Goal: Task Accomplishment & Management: Use online tool/utility

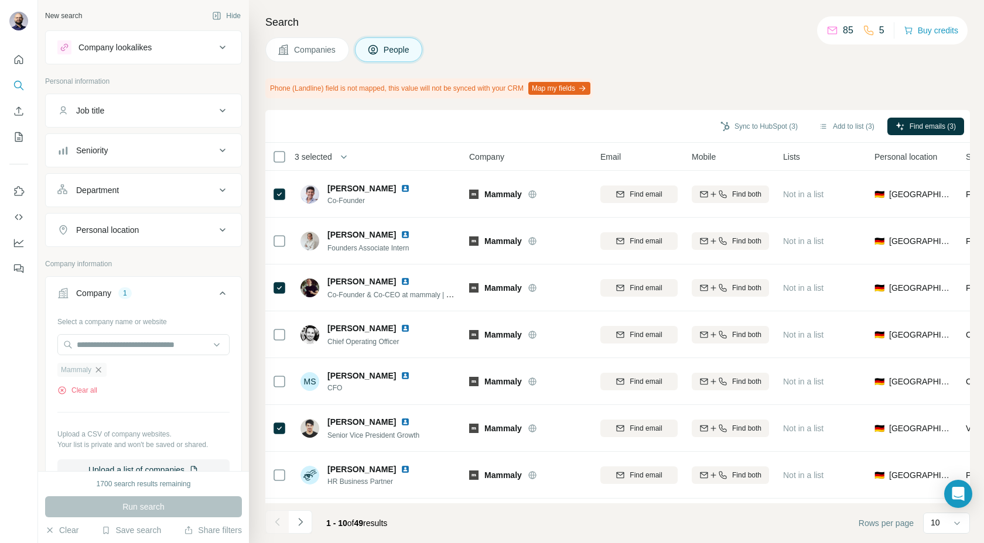
click at [97, 369] on icon "button" at bounding box center [98, 369] width 9 height 9
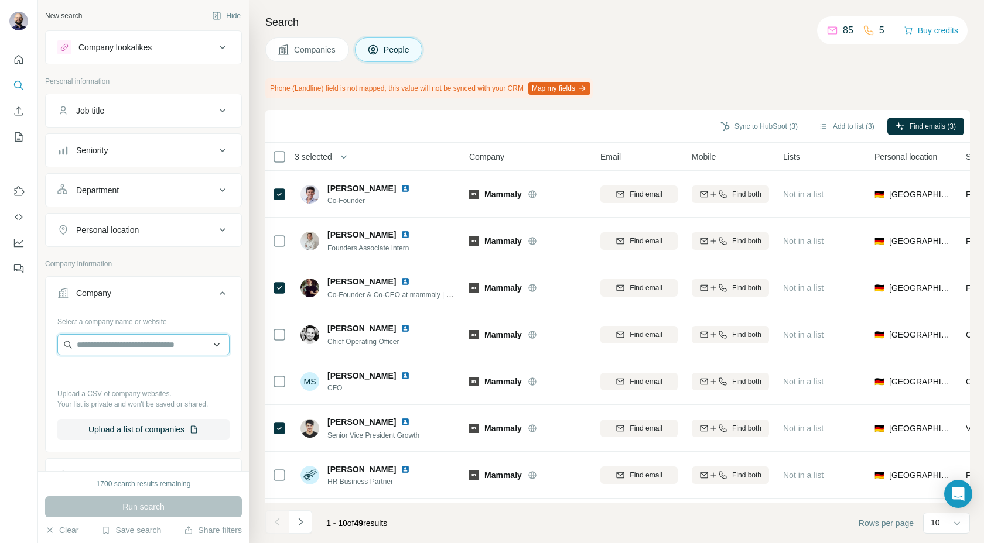
click at [97, 350] on input "text" at bounding box center [143, 344] width 172 height 21
paste input "**********"
type input "**********"
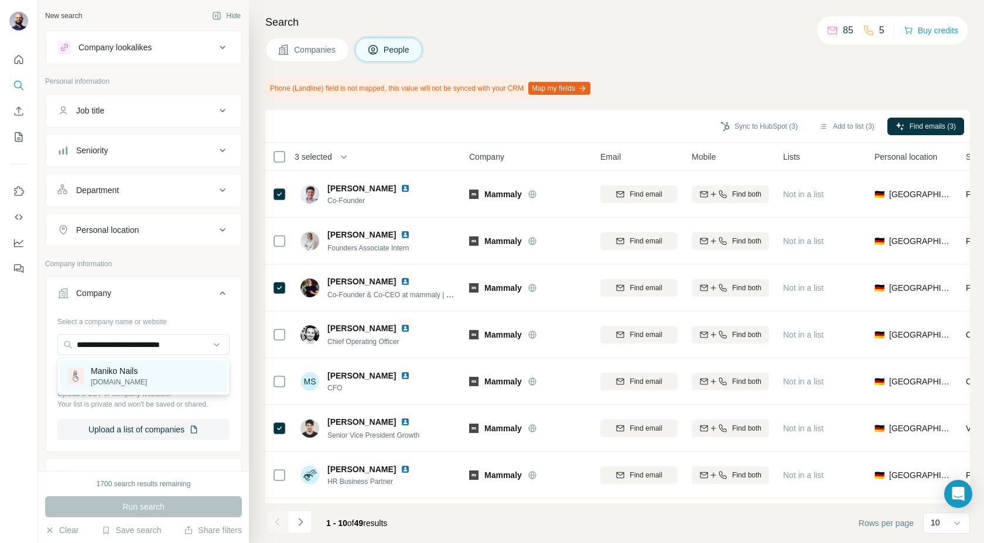
click at [120, 371] on p "Maniko Nails" at bounding box center [119, 371] width 56 height 12
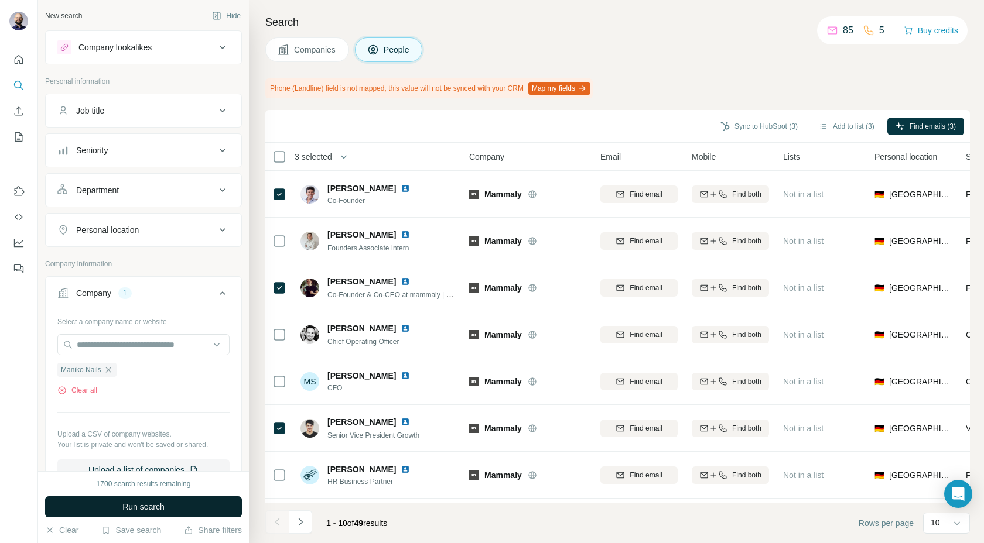
click at [112, 508] on button "Run search" at bounding box center [143, 507] width 197 height 21
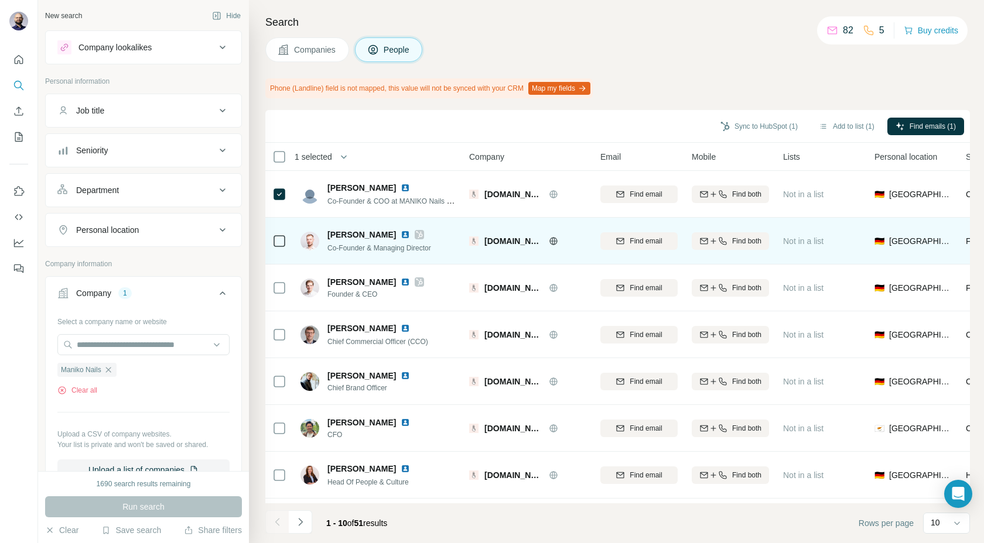
click at [278, 234] on icon at bounding box center [279, 241] width 14 height 14
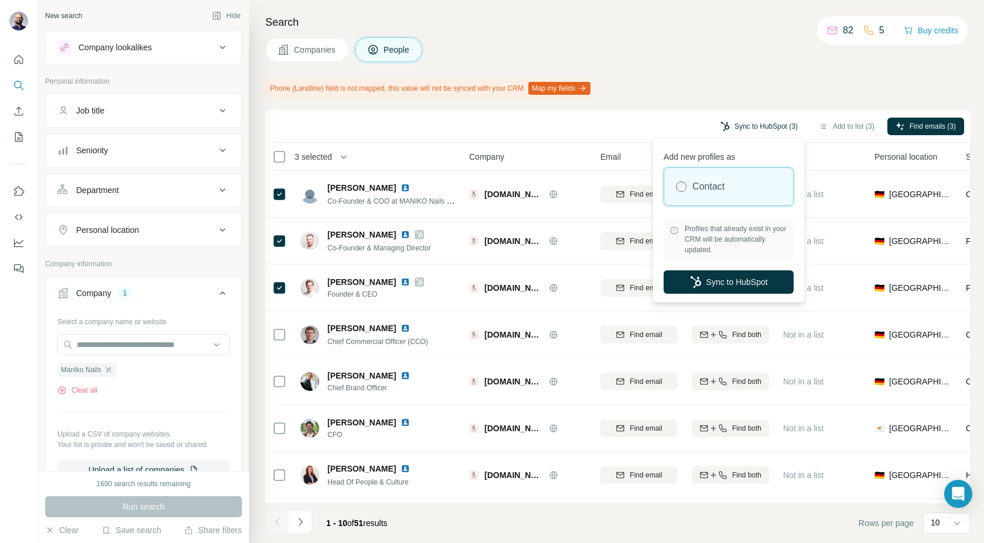
click at [727, 121] on button "Sync to HubSpot (3)" at bounding box center [759, 127] width 94 height 18
click at [691, 282] on icon "button" at bounding box center [696, 282] width 12 height 12
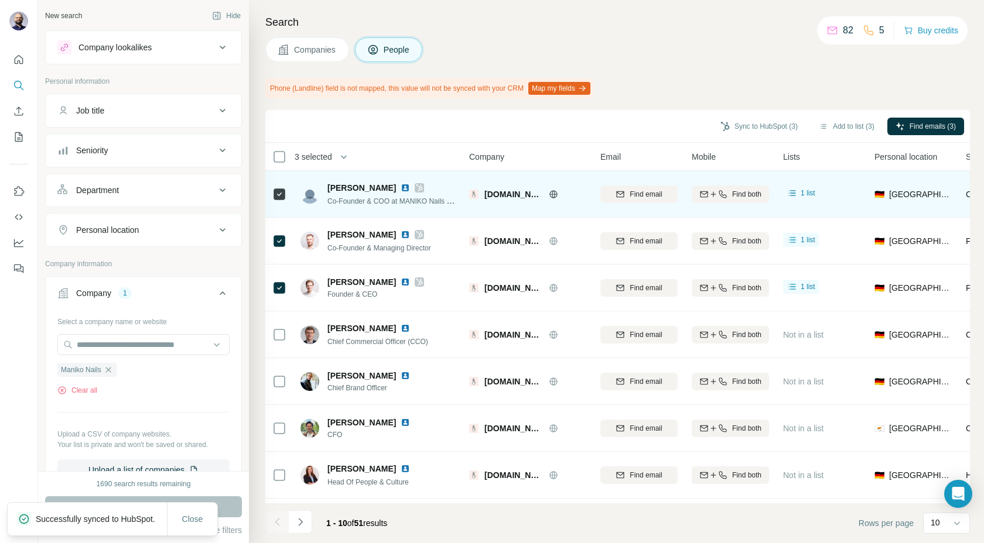
click at [401, 188] on img at bounding box center [405, 187] width 9 height 9
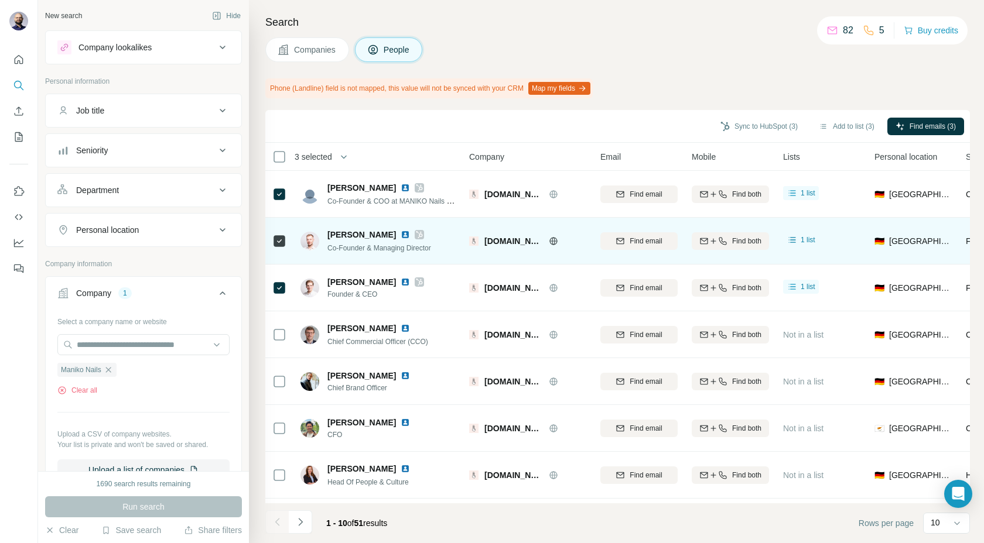
click at [401, 236] on img at bounding box center [405, 234] width 9 height 9
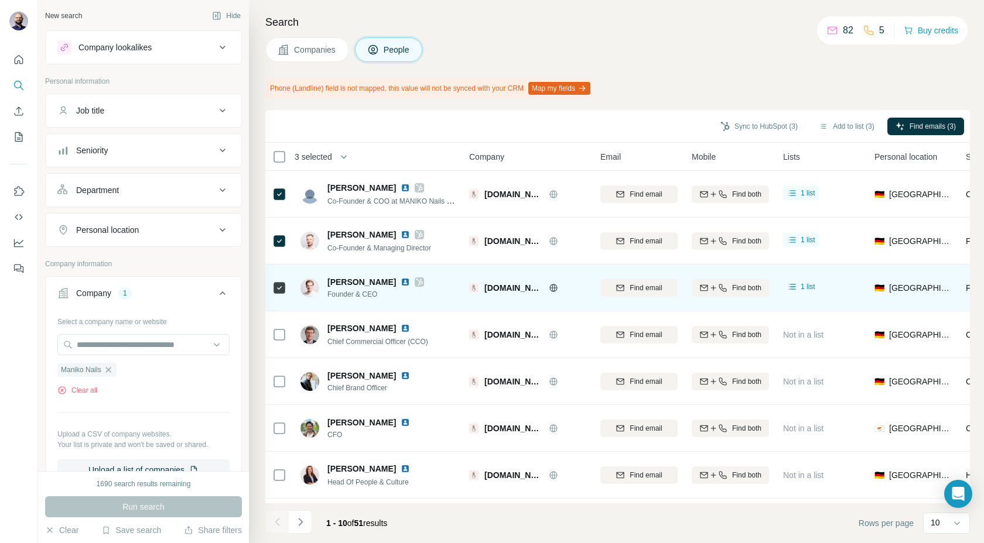
click at [401, 285] on img at bounding box center [405, 282] width 9 height 9
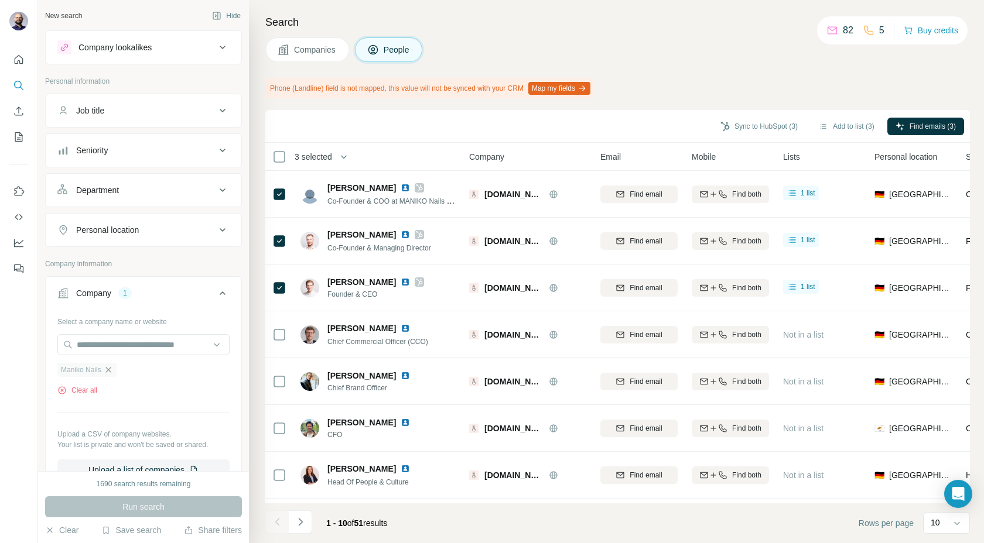
click at [110, 369] on icon "button" at bounding box center [108, 369] width 9 height 9
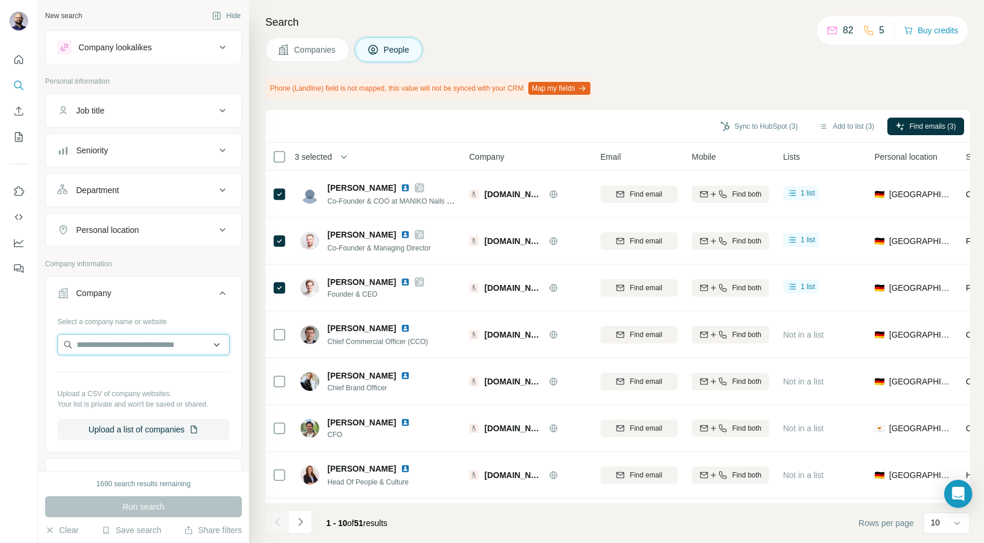
click at [110, 344] on input "text" at bounding box center [143, 344] width 172 height 21
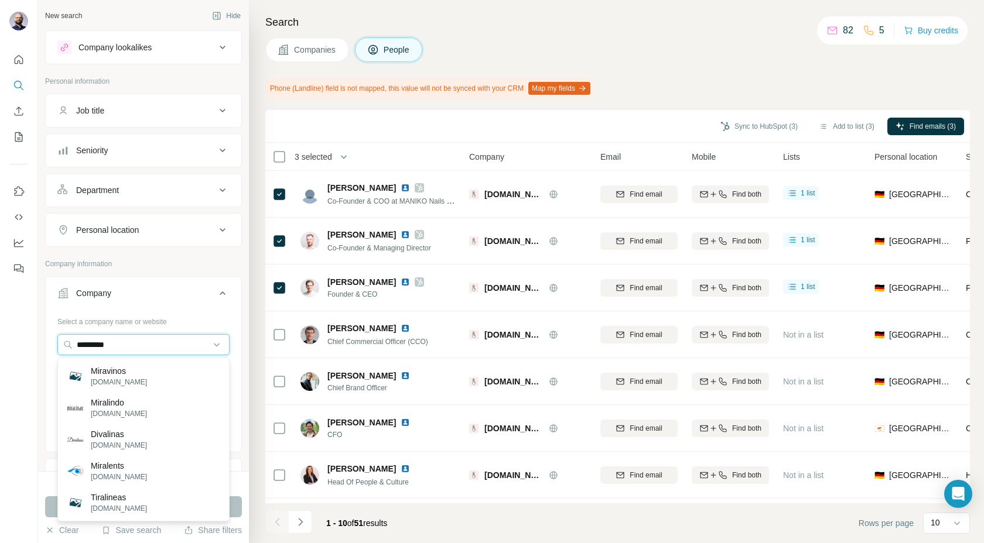
drag, startPoint x: 121, startPoint y: 345, endPoint x: 0, endPoint y: 323, distance: 122.7
click at [0, 323] on div "New search Hide Company lookalikes Personal information Job title Seniority Dep…" at bounding box center [492, 271] width 984 height 543
paste input "**********"
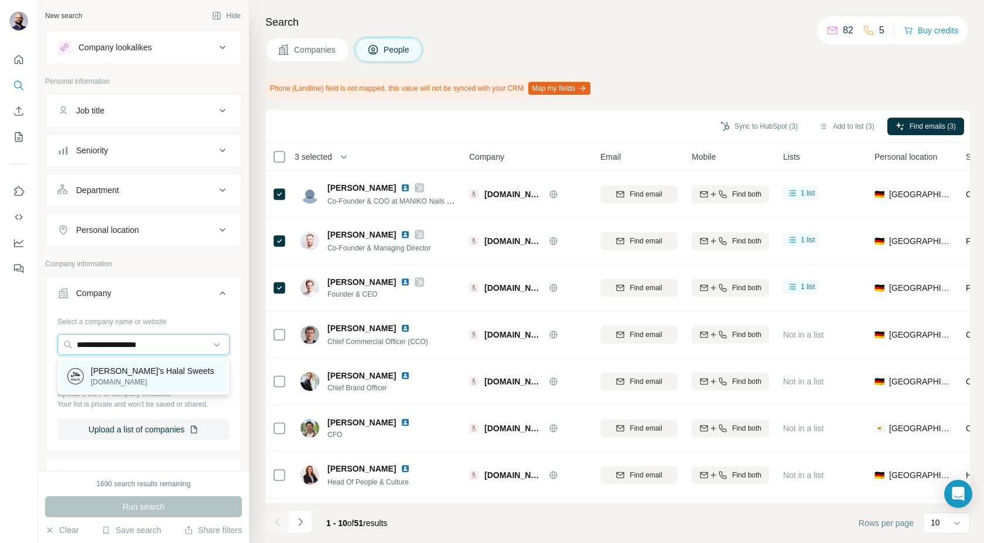
type input "**********"
click at [110, 378] on p "[DOMAIN_NAME]" at bounding box center [152, 382] width 123 height 11
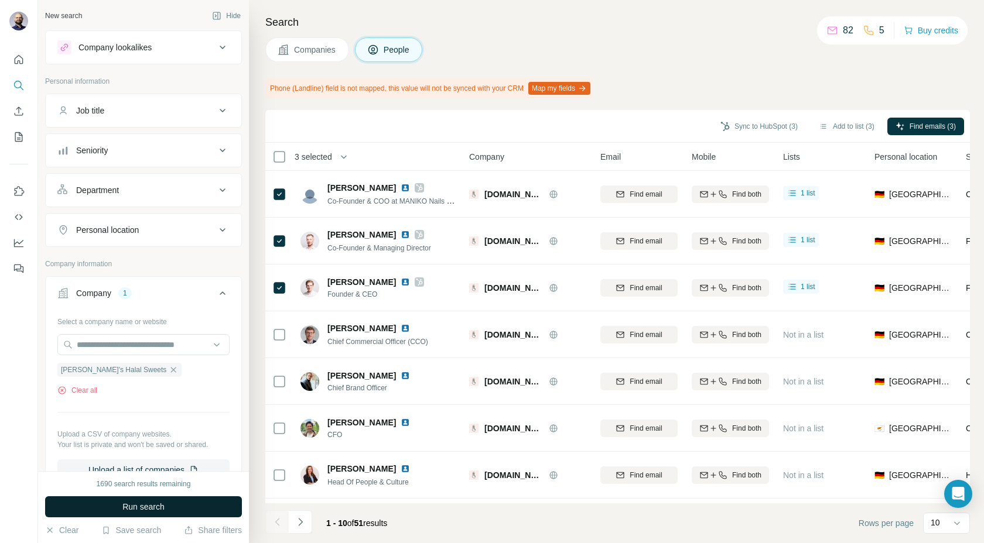
click at [120, 504] on button "Run search" at bounding box center [143, 507] width 197 height 21
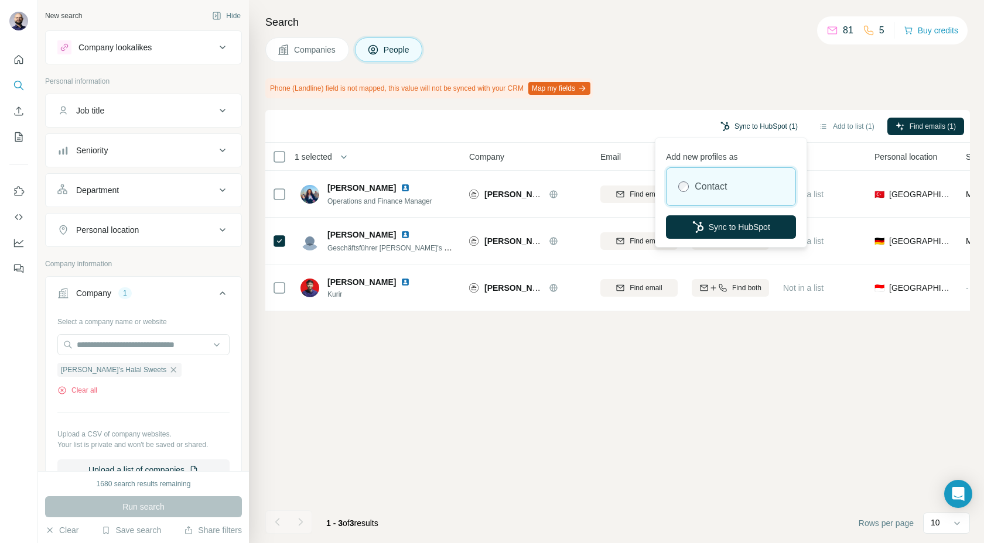
click at [765, 119] on button "Sync to HubSpot (1)" at bounding box center [759, 127] width 94 height 18
click at [705, 224] on button "Sync to HubSpot" at bounding box center [731, 227] width 130 height 23
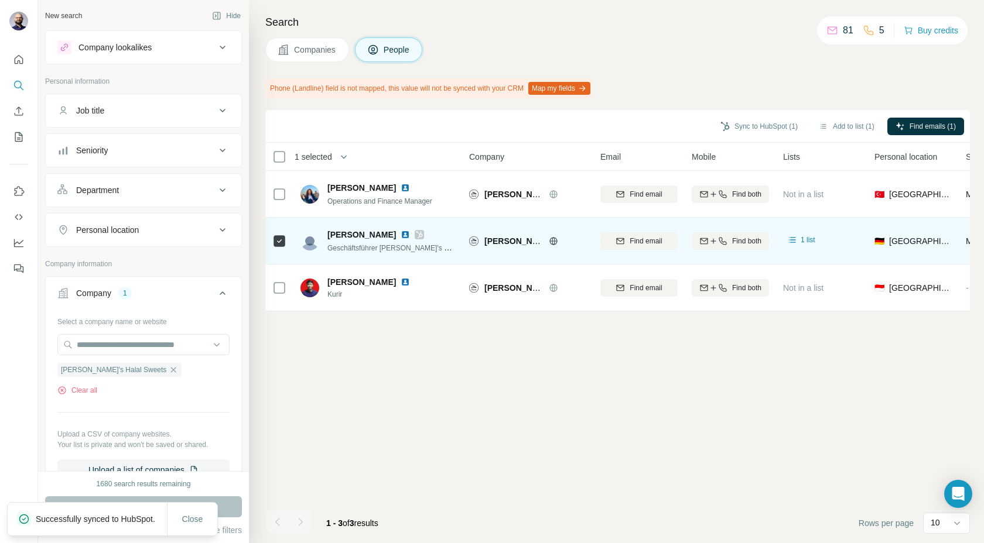
click at [401, 237] on img at bounding box center [405, 234] width 9 height 9
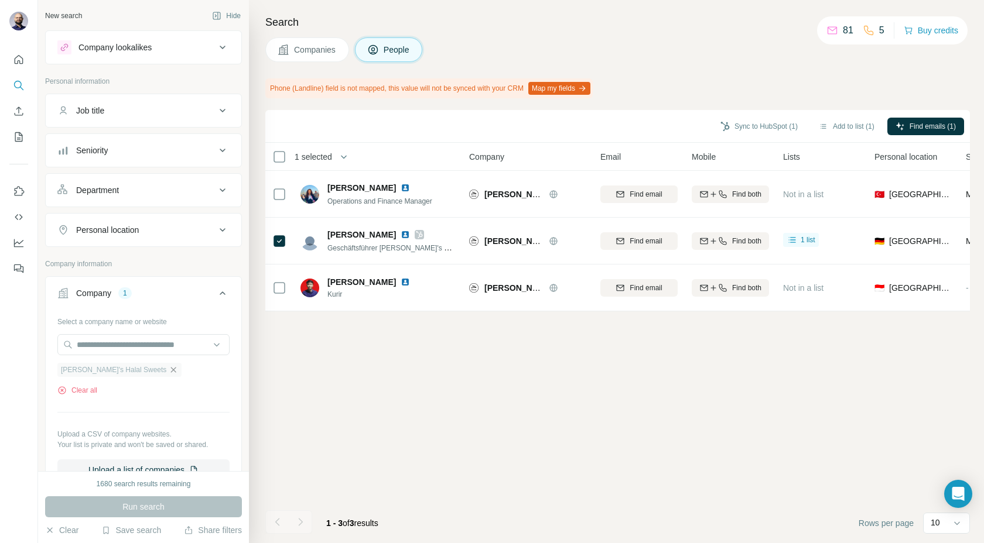
click at [169, 373] on icon "button" at bounding box center [173, 369] width 9 height 9
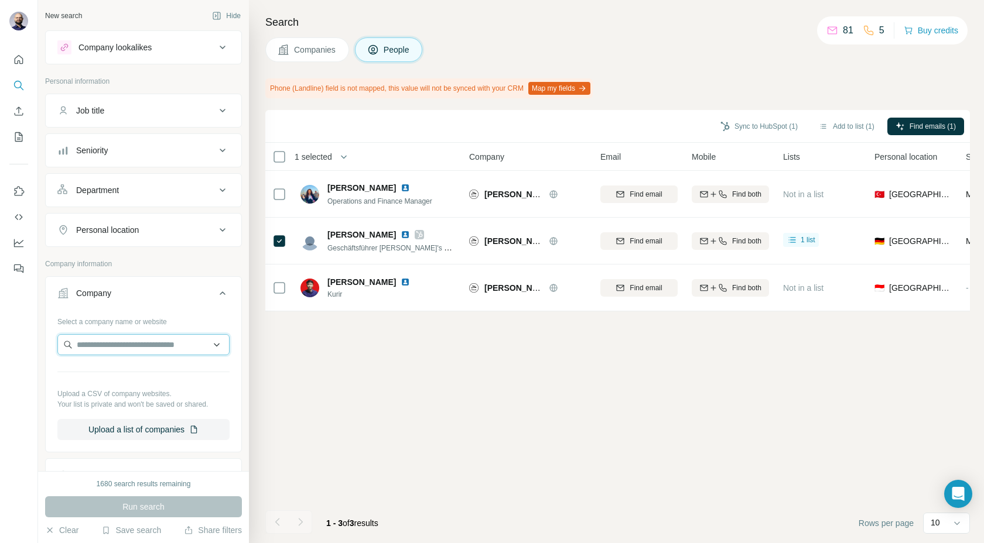
click at [126, 348] on input "text" at bounding box center [143, 344] width 172 height 21
type input "**********"
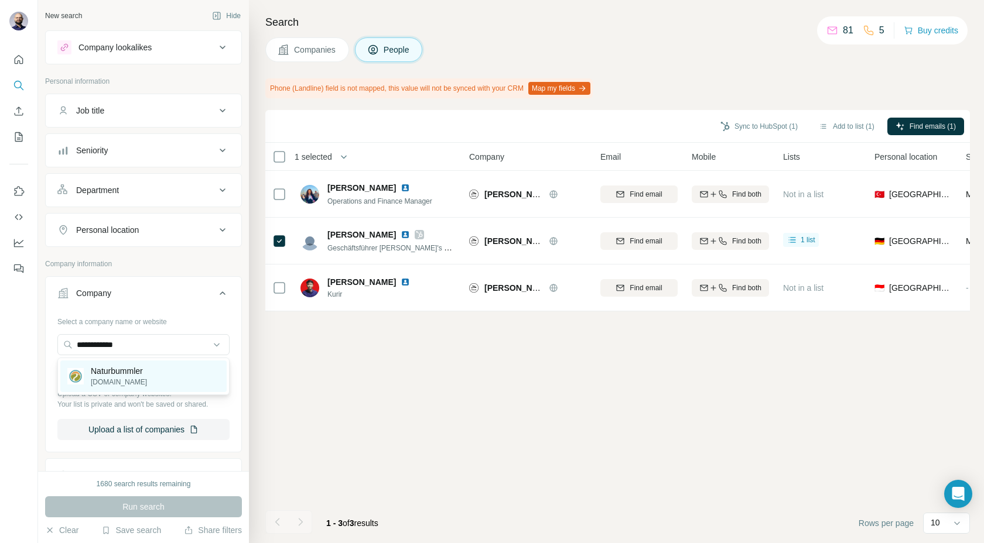
click at [123, 384] on p "[DOMAIN_NAME]" at bounding box center [119, 382] width 56 height 11
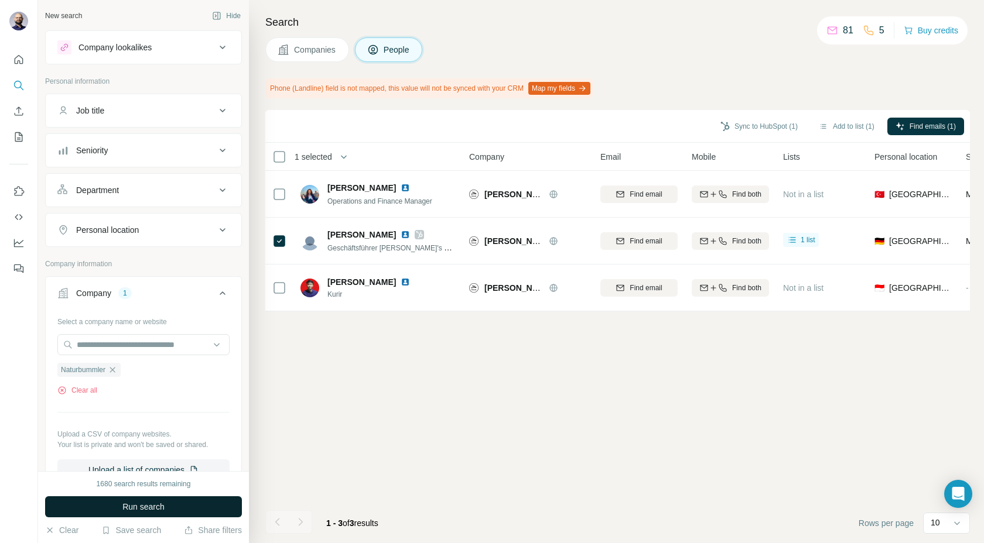
click at [173, 505] on button "Run search" at bounding box center [143, 507] width 197 height 21
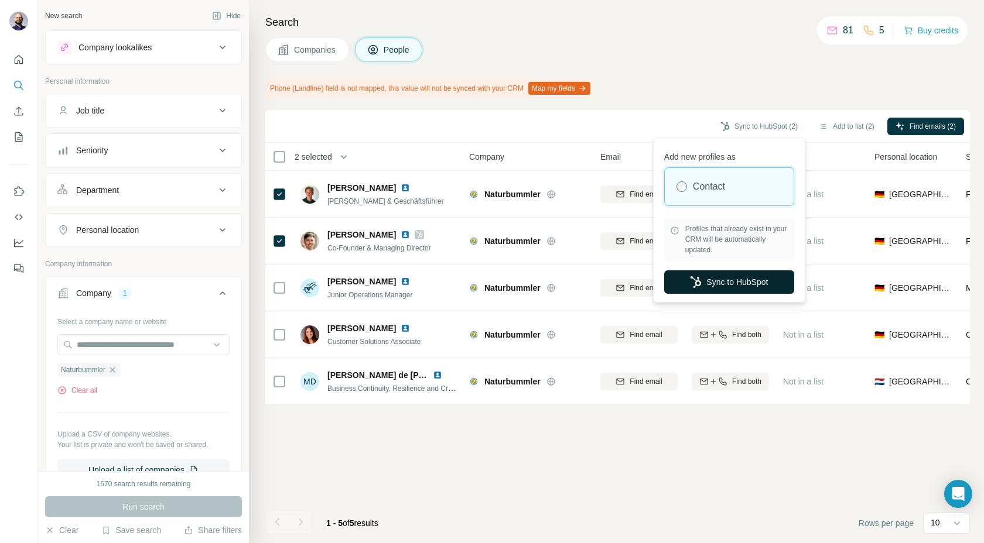
click at [715, 283] on button "Sync to HubSpot" at bounding box center [729, 282] width 130 height 23
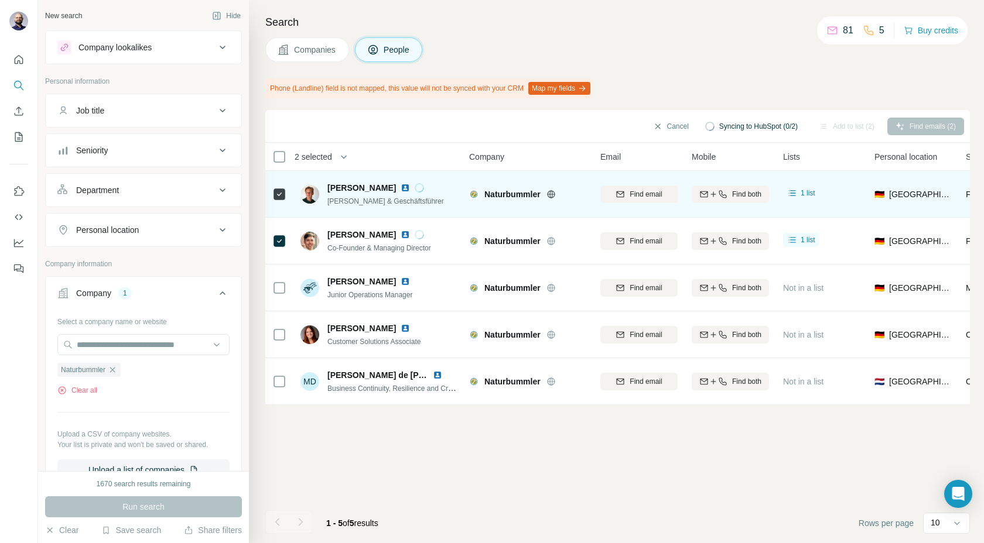
click at [401, 186] on img at bounding box center [405, 187] width 9 height 9
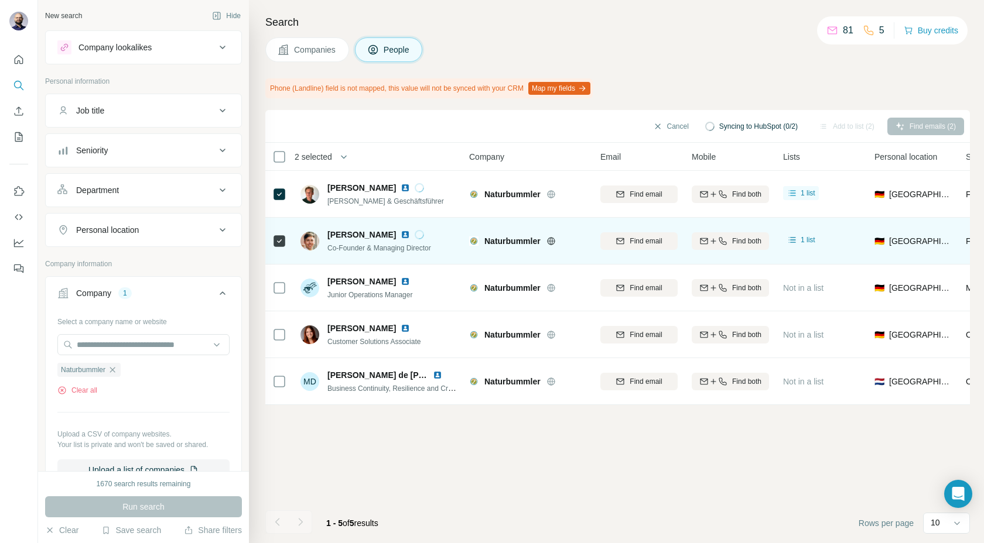
click at [401, 235] on img at bounding box center [405, 234] width 9 height 9
